Goal: Information Seeking & Learning: Understand process/instructions

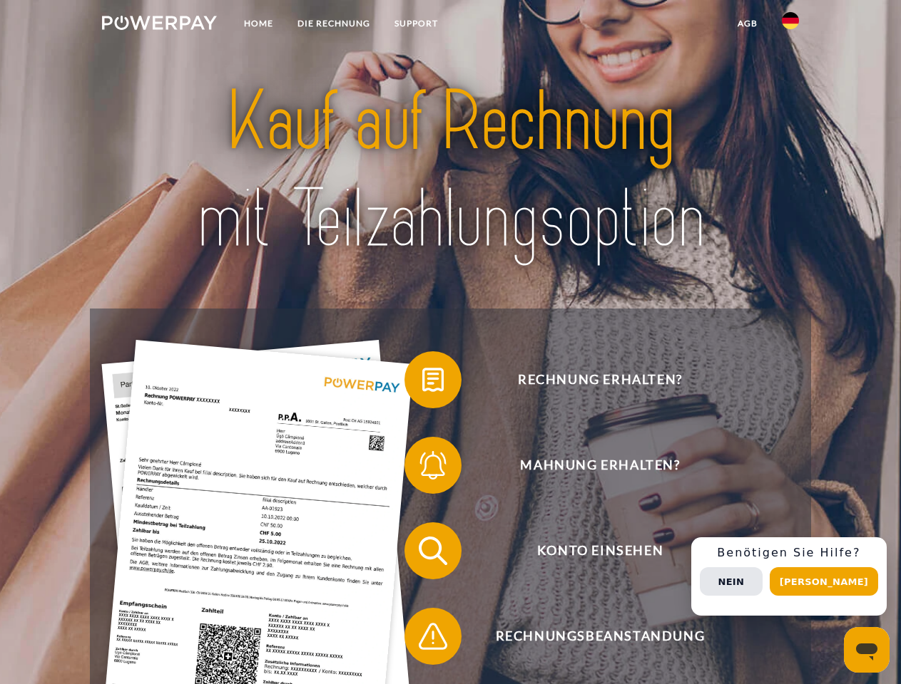
click at [159, 25] on img at bounding box center [159, 23] width 115 height 14
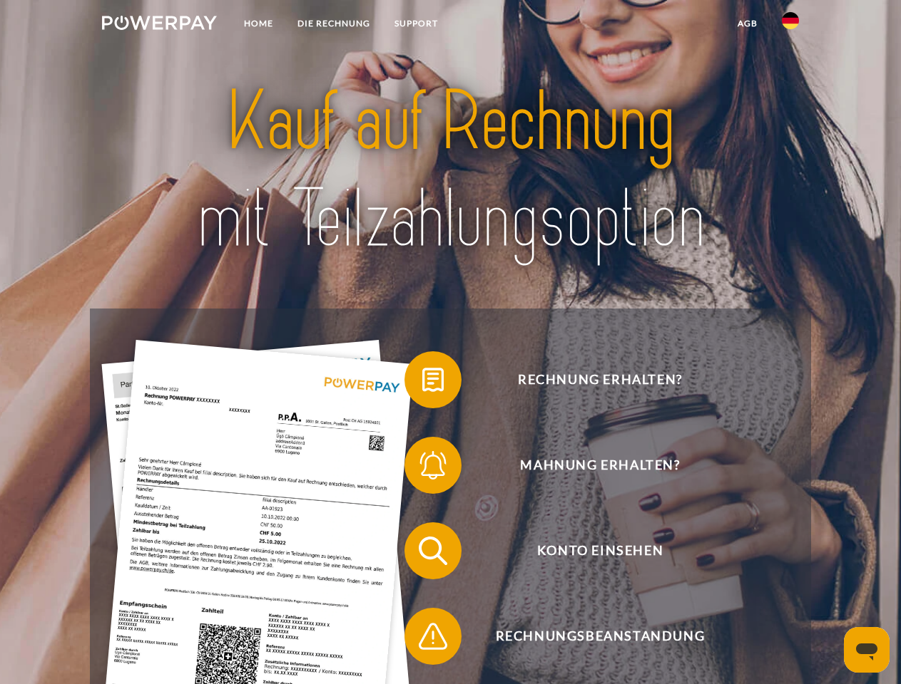
click at [790, 25] on img at bounding box center [789, 20] width 17 height 17
click at [746, 24] on link "agb" at bounding box center [747, 24] width 44 height 26
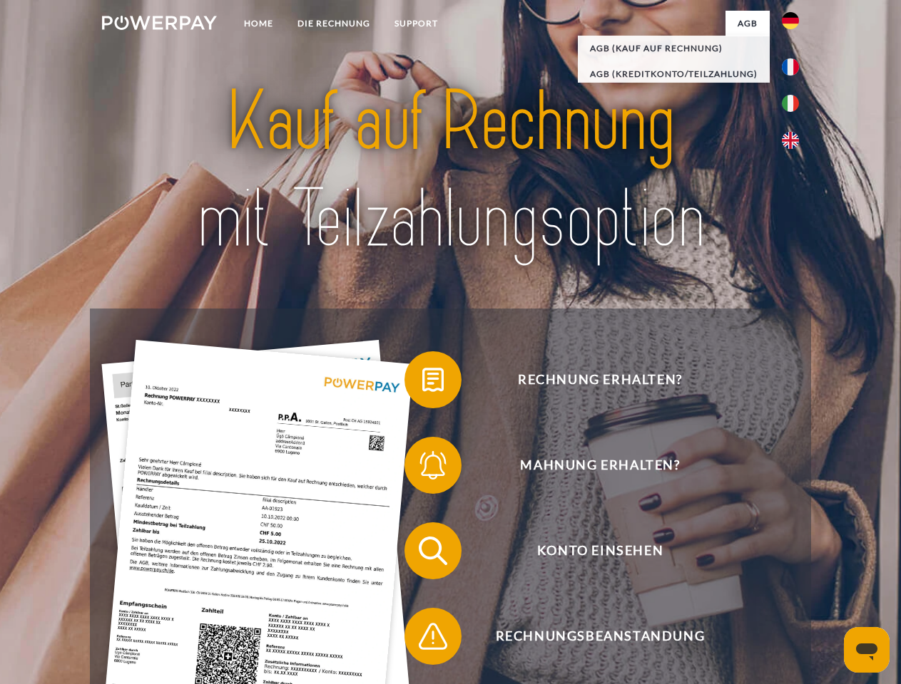
click at [422, 383] on span at bounding box center [411, 379] width 71 height 71
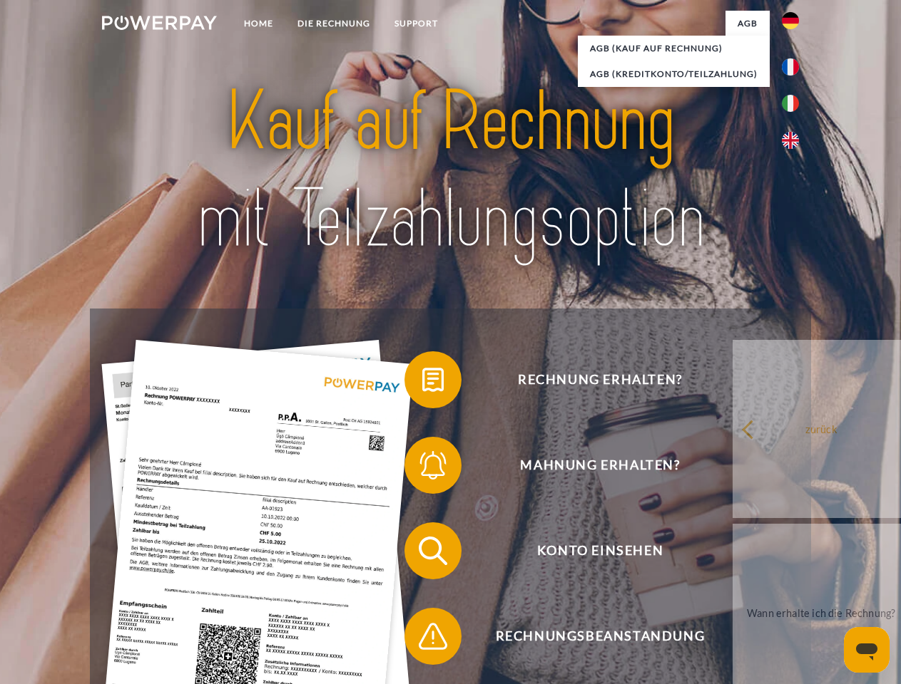
click at [422, 468] on span at bounding box center [411, 465] width 71 height 71
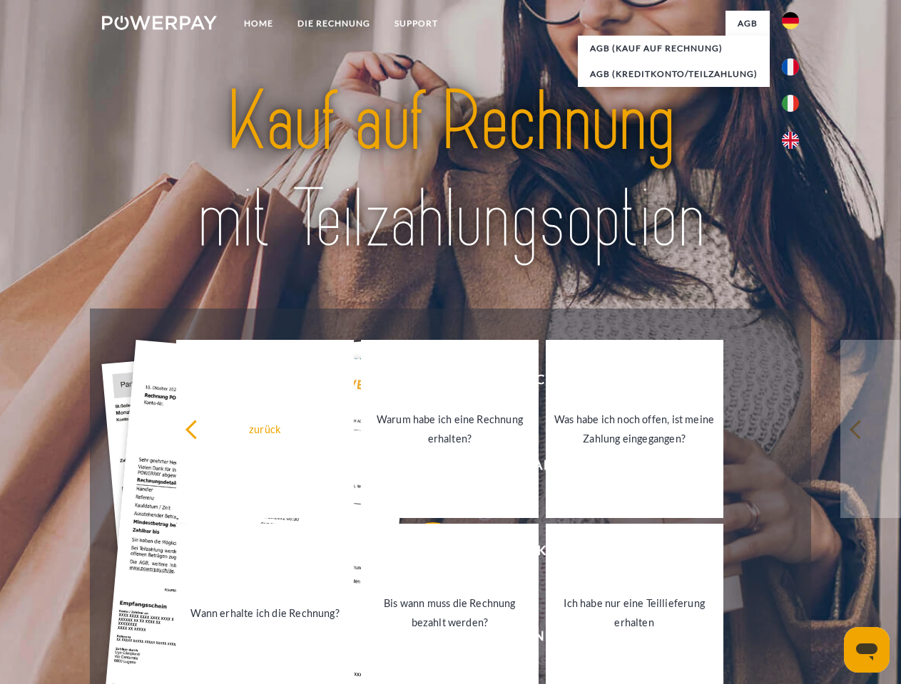
click at [422, 554] on link "Bis wann muss die Rechnung bezahlt werden?" at bounding box center [450, 613] width 178 height 178
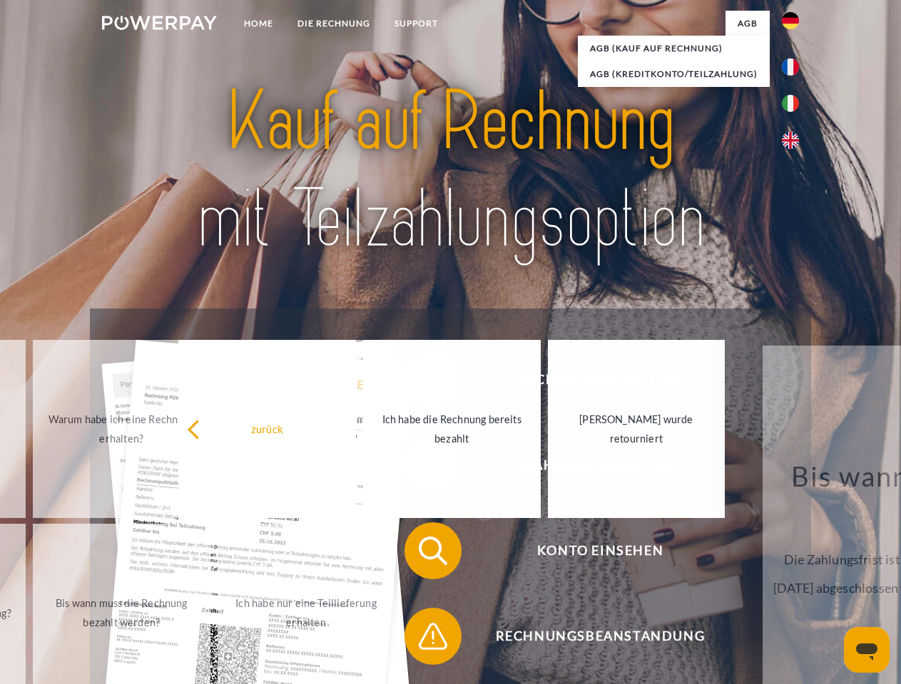
click at [422, 640] on span at bounding box center [411, 636] width 71 height 71
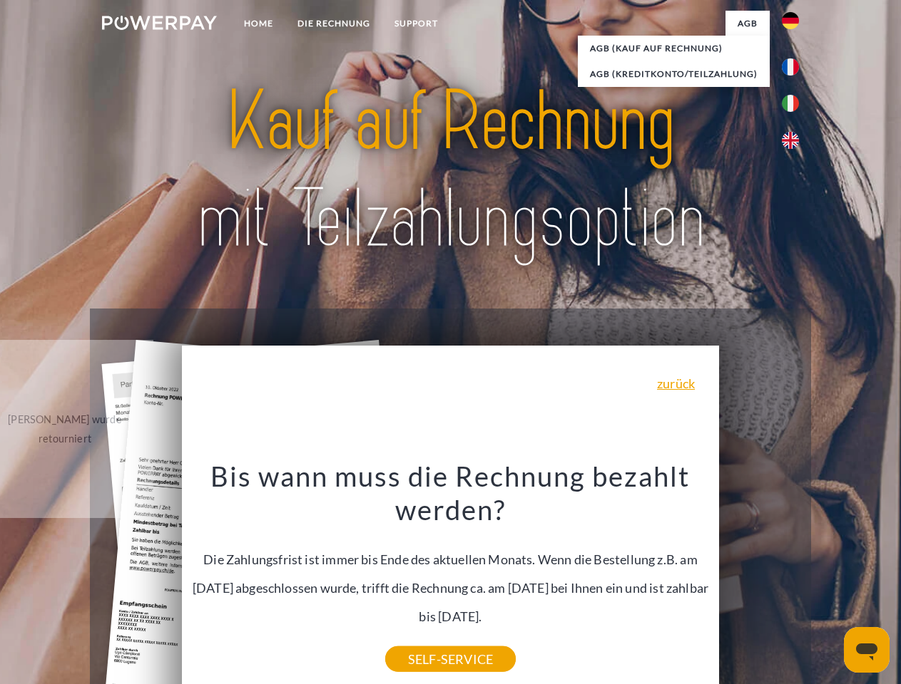
click at [794, 577] on div "Rechnung erhalten? Mahnung erhalten? Konto einsehen" at bounding box center [450, 594] width 720 height 570
click at [759, 580] on span "Konto einsehen" at bounding box center [599, 551] width 349 height 57
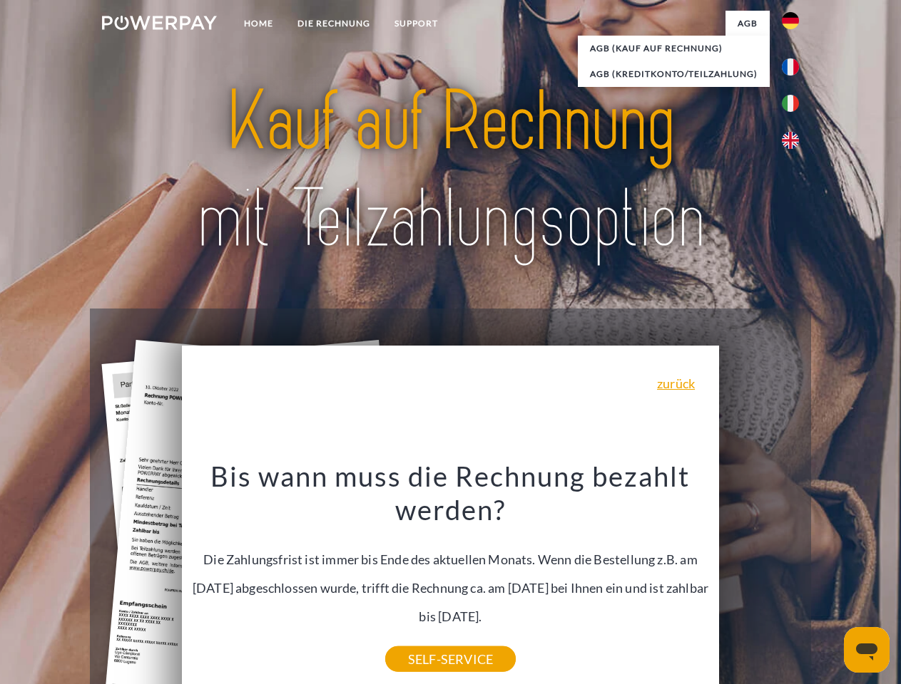
click at [828, 582] on header "Home DIE RECHNUNG SUPPORT" at bounding box center [450, 492] width 901 height 985
